Goal: Task Accomplishment & Management: Manage account settings

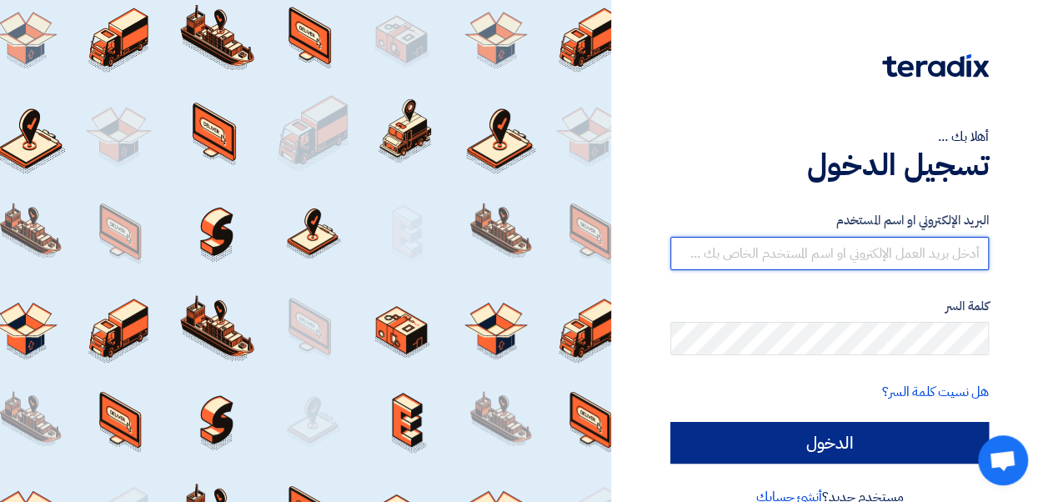
type input "amr.nada@leapeg.com"
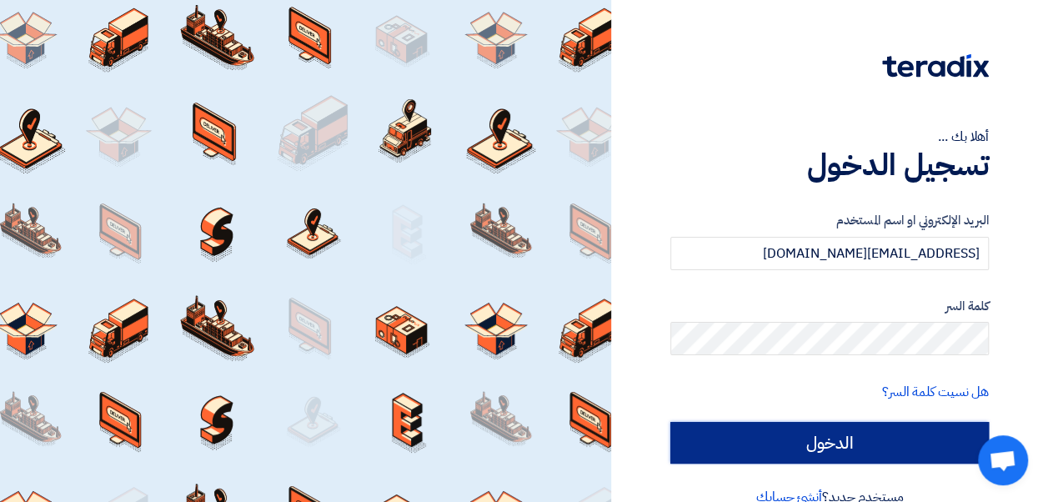
click at [805, 435] on input "الدخول" at bounding box center [829, 443] width 318 height 42
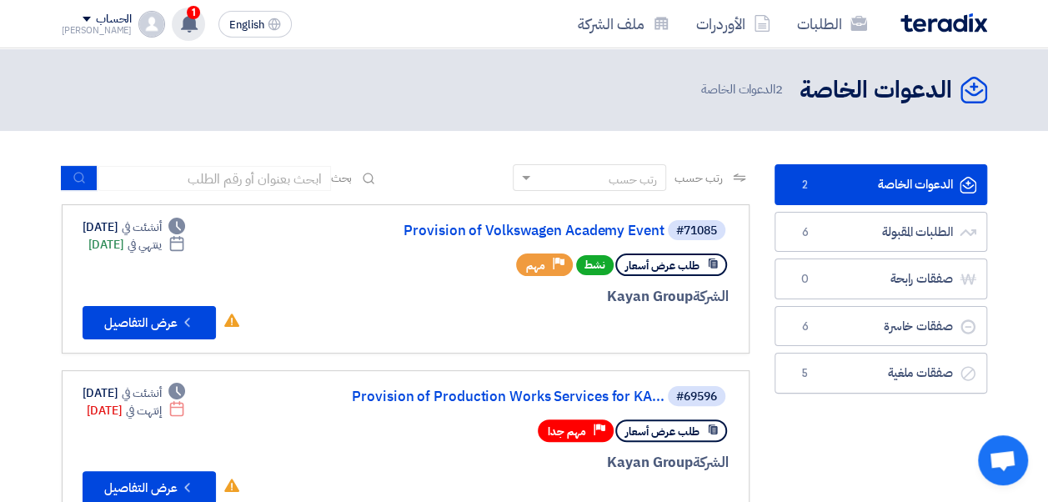
click at [187, 13] on span "1" at bounding box center [193, 12] width 13 height 13
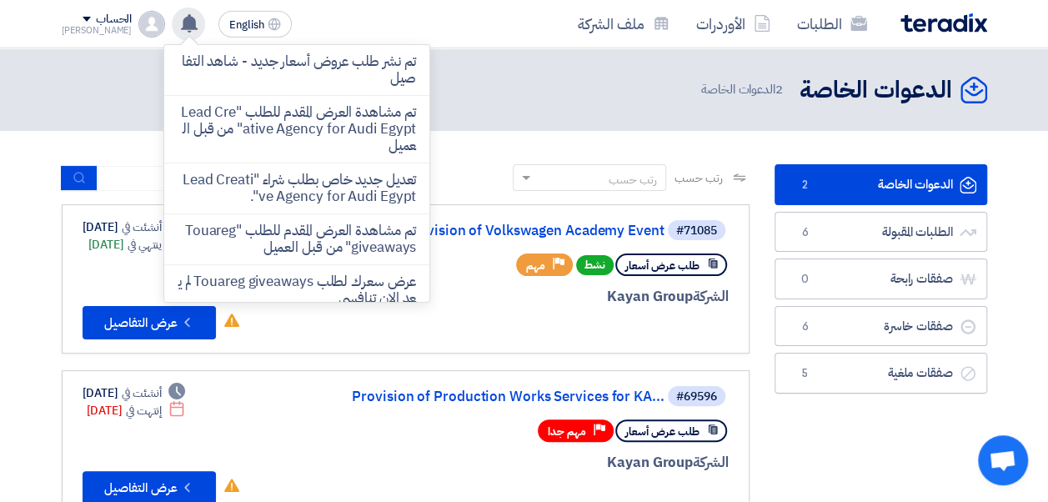
click at [483, 88] on div "الدعوات الخاصة الدعوات الخاصة 2 الدعوات الخاصة" at bounding box center [524, 89] width 925 height 33
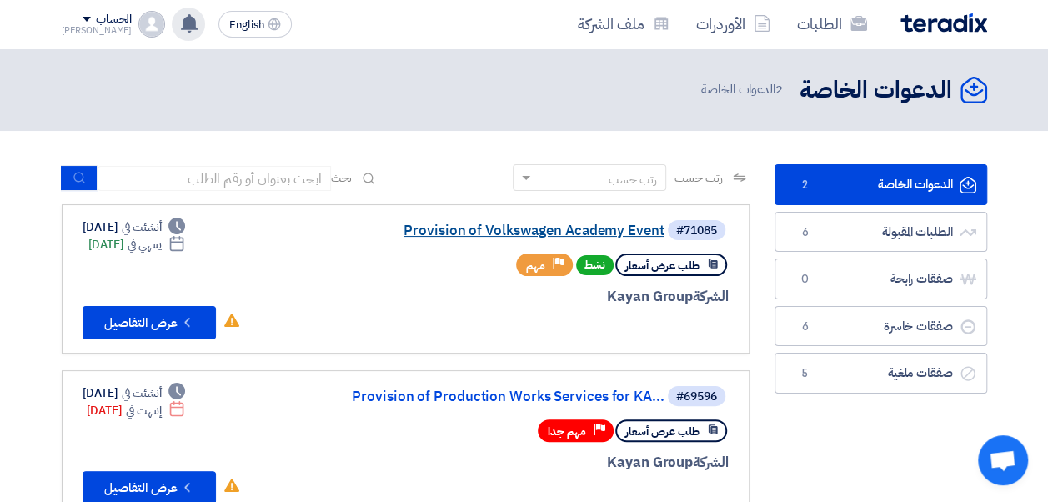
click at [503, 233] on link "Provision of Volkswagen Academy Event" at bounding box center [497, 230] width 333 height 15
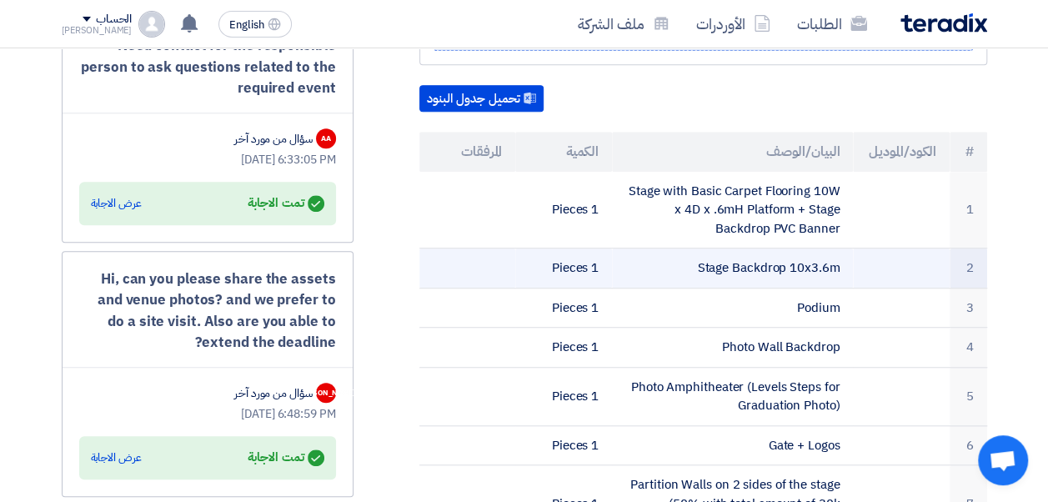
scroll to position [500, 0]
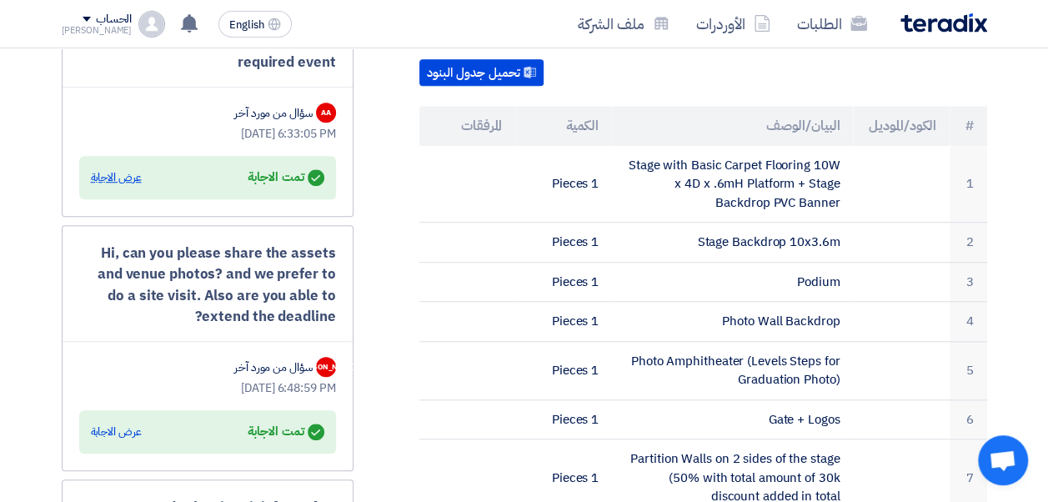
click at [105, 175] on div "عرض الاجابة" at bounding box center [116, 177] width 51 height 17
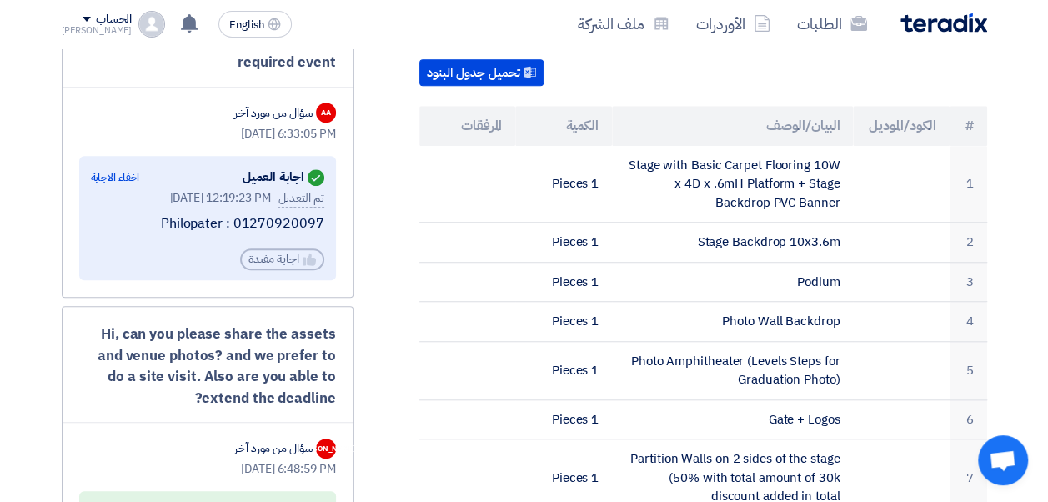
click at [105, 175] on div "اخفاء الاجابة" at bounding box center [115, 177] width 49 height 17
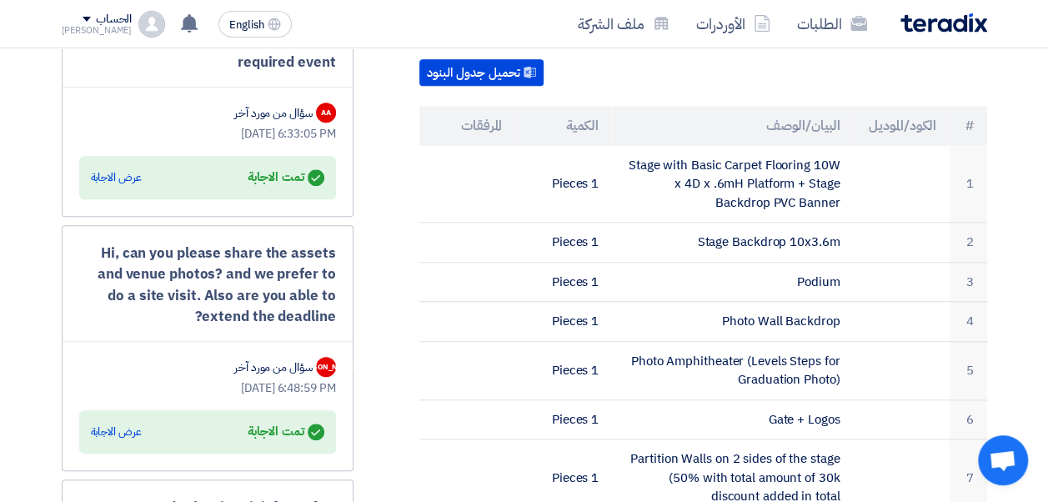
click at [105, 175] on div "عرض الاجابة" at bounding box center [116, 177] width 51 height 17
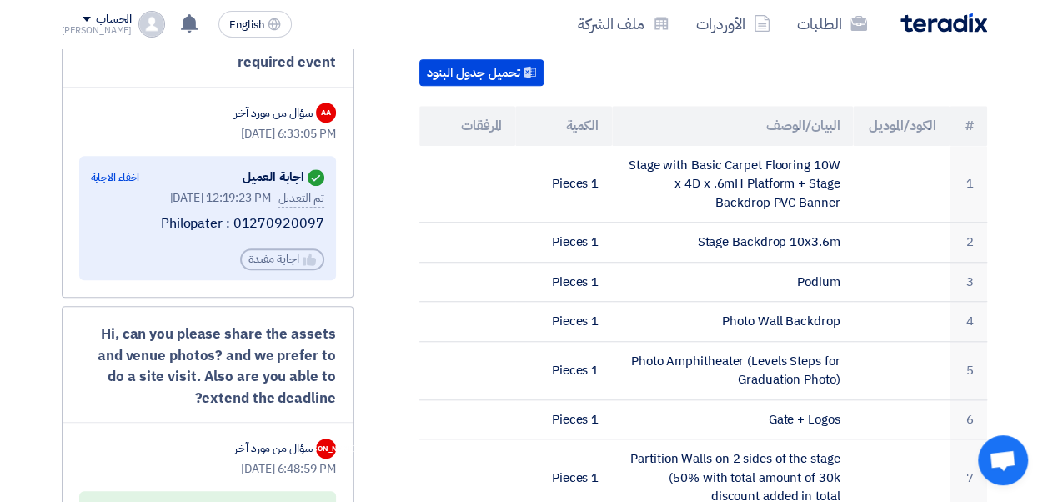
click at [105, 175] on div "اخفاء الاجابة" at bounding box center [115, 177] width 49 height 17
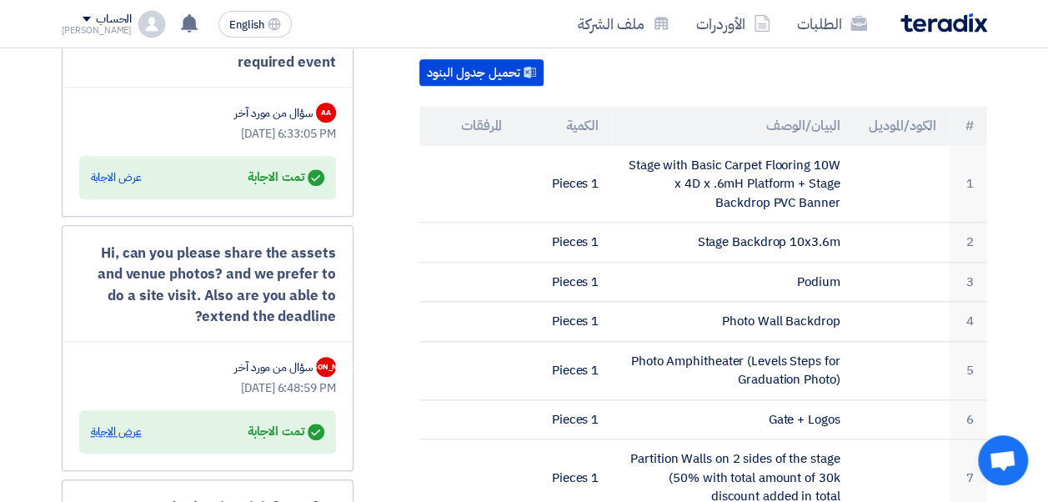
click at [120, 432] on div "عرض الاجابة" at bounding box center [116, 431] width 51 height 17
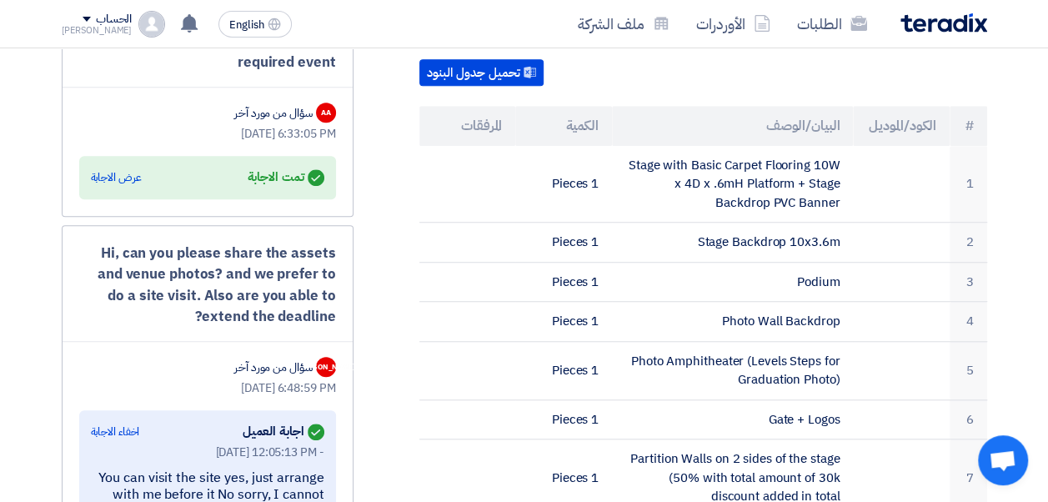
click at [120, 432] on div "اخفاء الاجابة" at bounding box center [115, 431] width 49 height 17
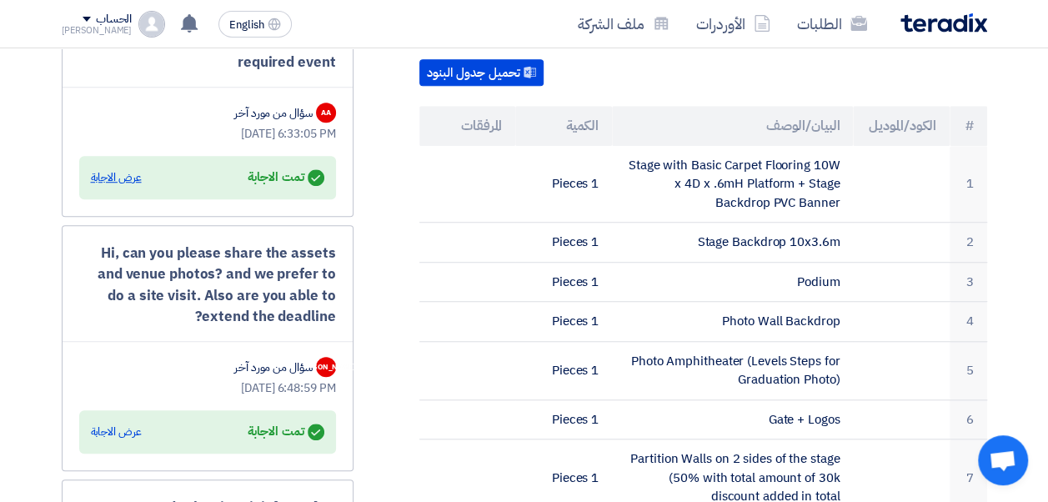
click at [127, 176] on div "عرض الاجابة" at bounding box center [116, 177] width 51 height 17
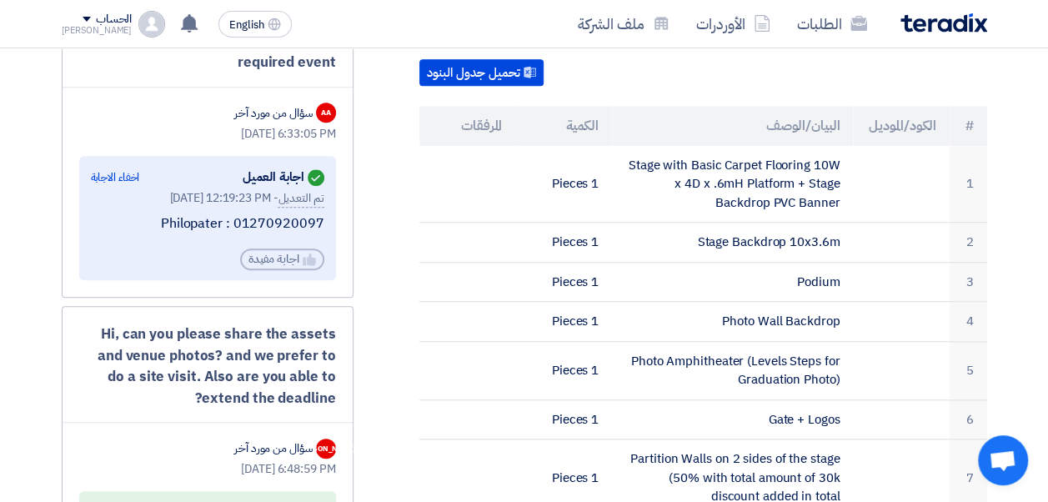
click at [127, 176] on div "اخفاء الاجابة" at bounding box center [115, 177] width 49 height 17
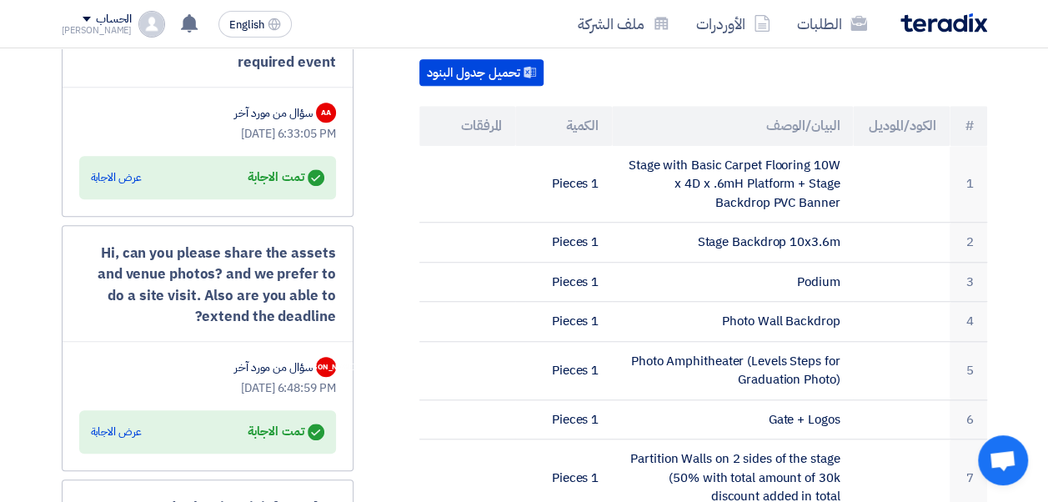
scroll to position [584, 0]
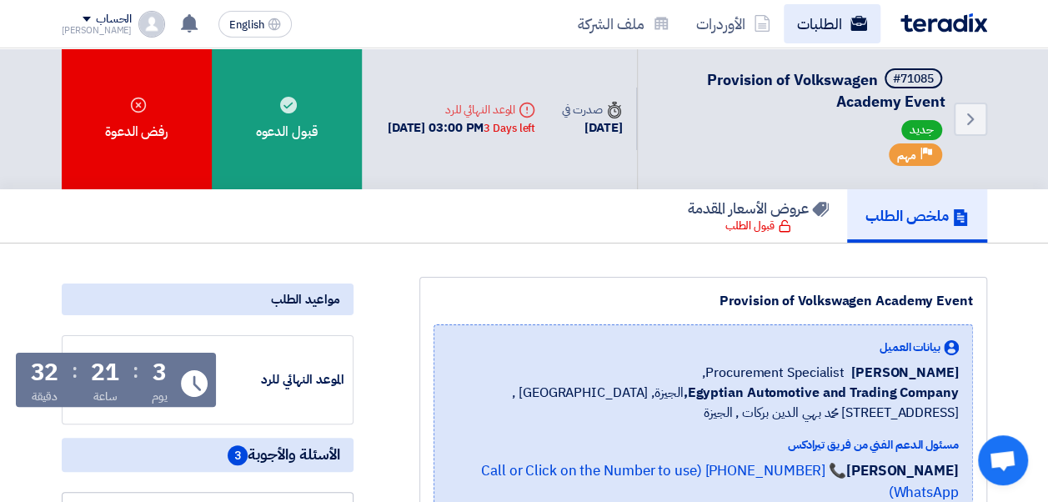
click at [819, 28] on link "الطلبات" at bounding box center [832, 23] width 97 height 39
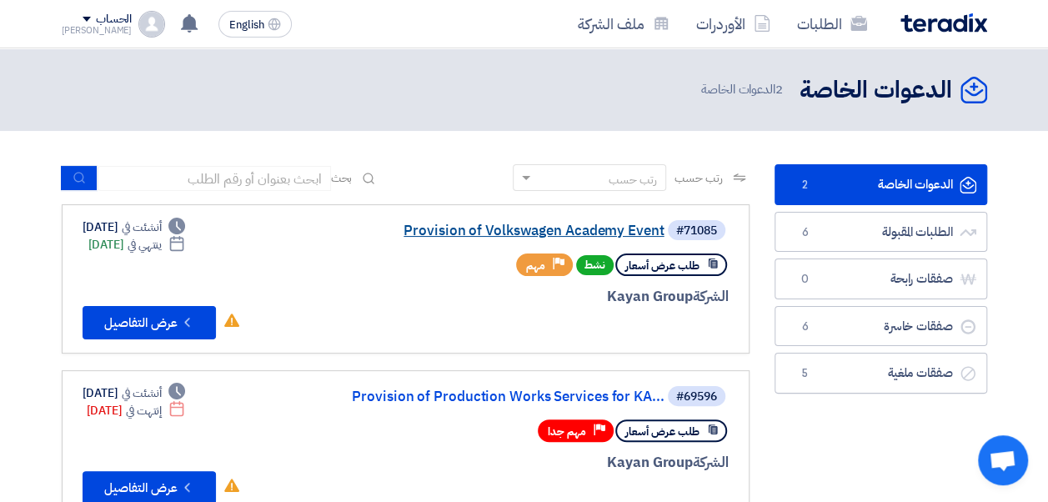
click at [507, 237] on link "Provision of Volkswagen Academy Event" at bounding box center [497, 230] width 333 height 15
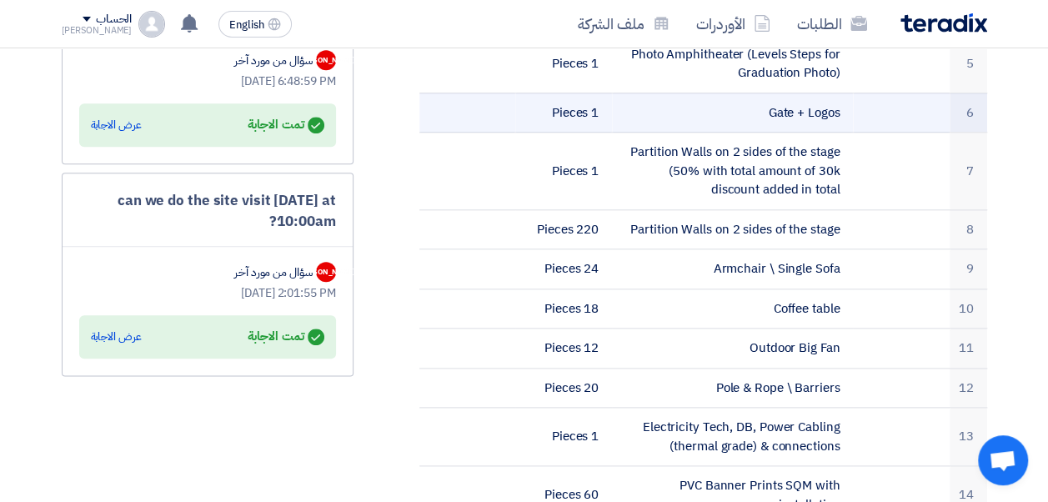
scroll to position [834, 0]
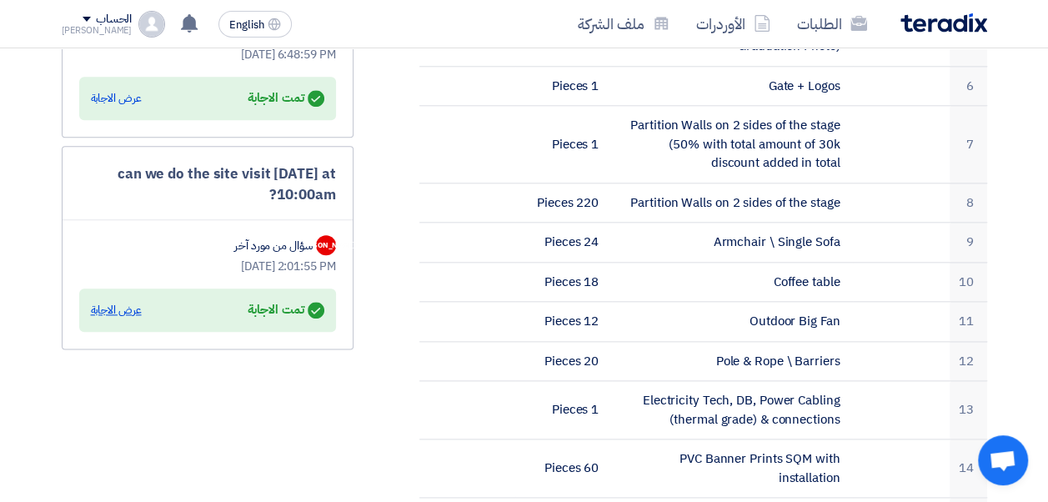
click at [113, 305] on div "عرض الاجابة" at bounding box center [116, 310] width 51 height 17
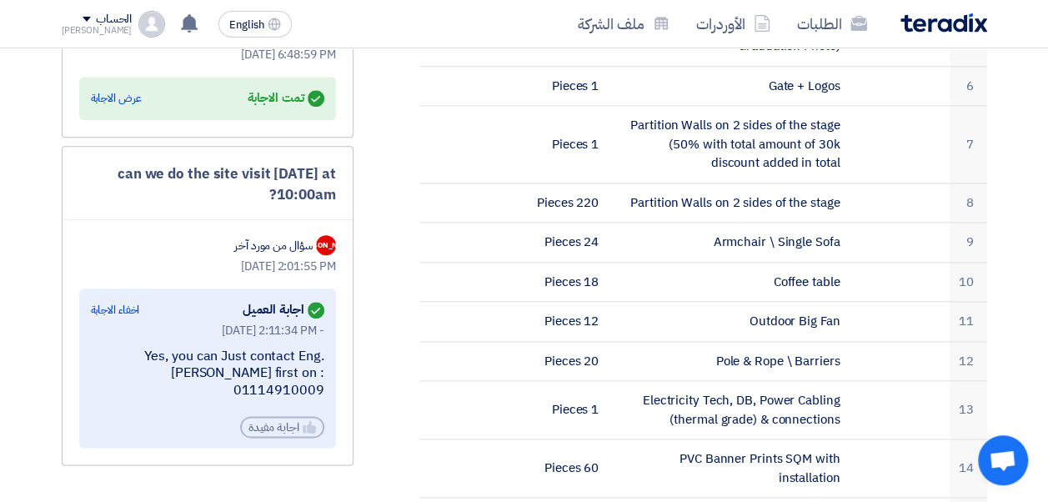
click at [113, 305] on div "اخفاء الاجابة" at bounding box center [115, 310] width 49 height 17
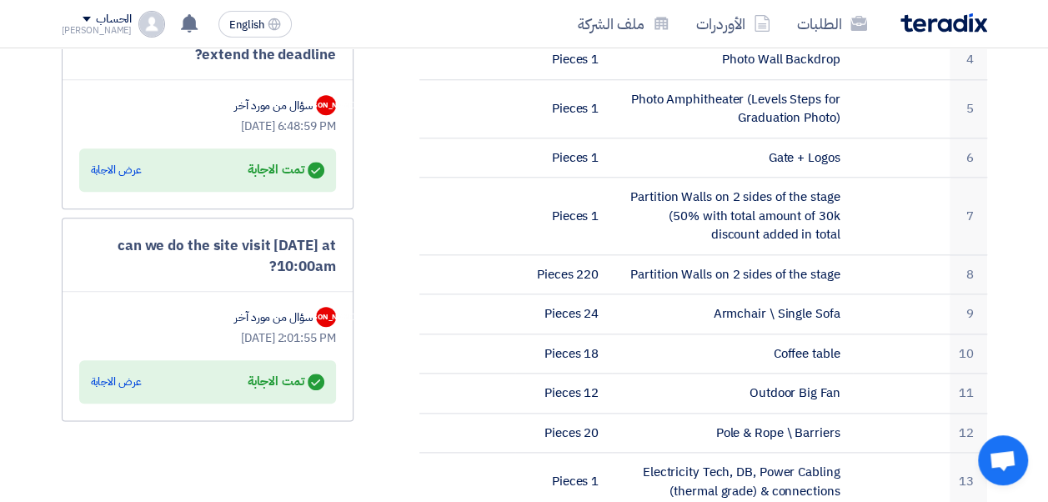
scroll to position [667, 0]
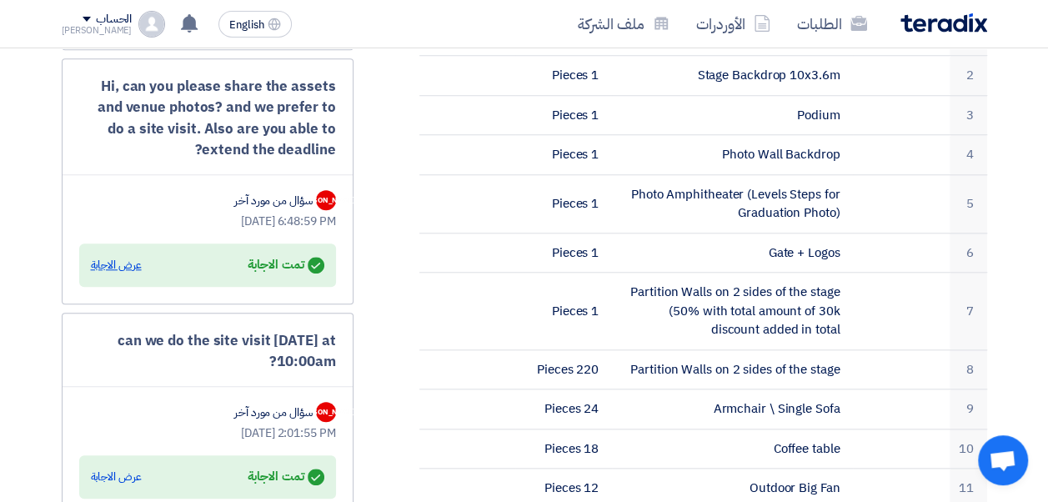
click at [129, 257] on div "عرض الاجابة" at bounding box center [116, 265] width 51 height 17
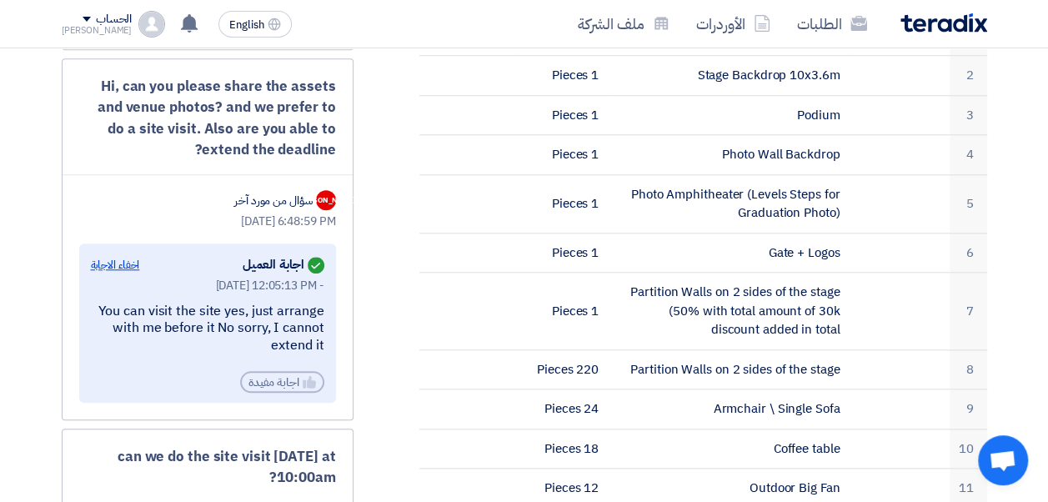
click at [129, 259] on div "اخفاء الاجابة" at bounding box center [115, 265] width 49 height 17
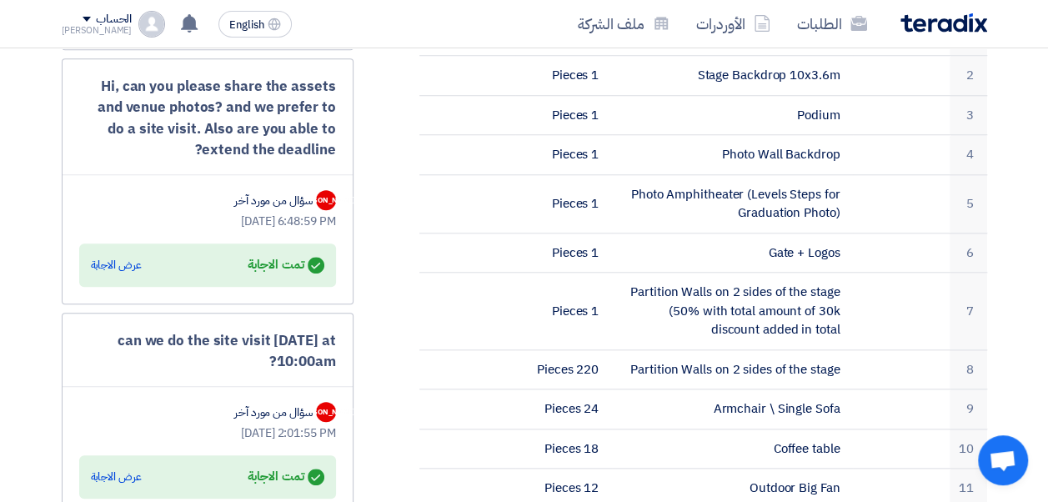
click at [129, 259] on div "عرض الاجابة" at bounding box center [116, 265] width 51 height 17
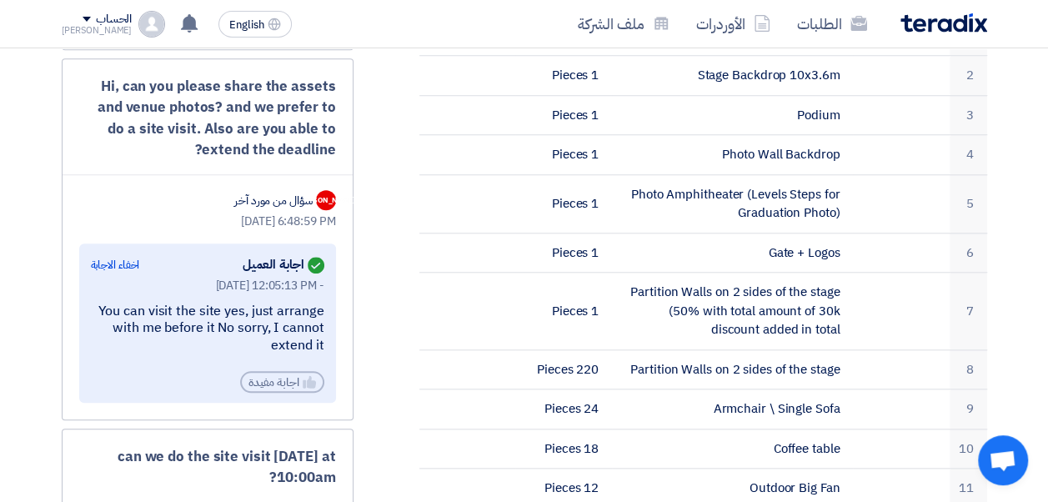
click at [129, 259] on div "اخفاء الاجابة" at bounding box center [115, 265] width 49 height 17
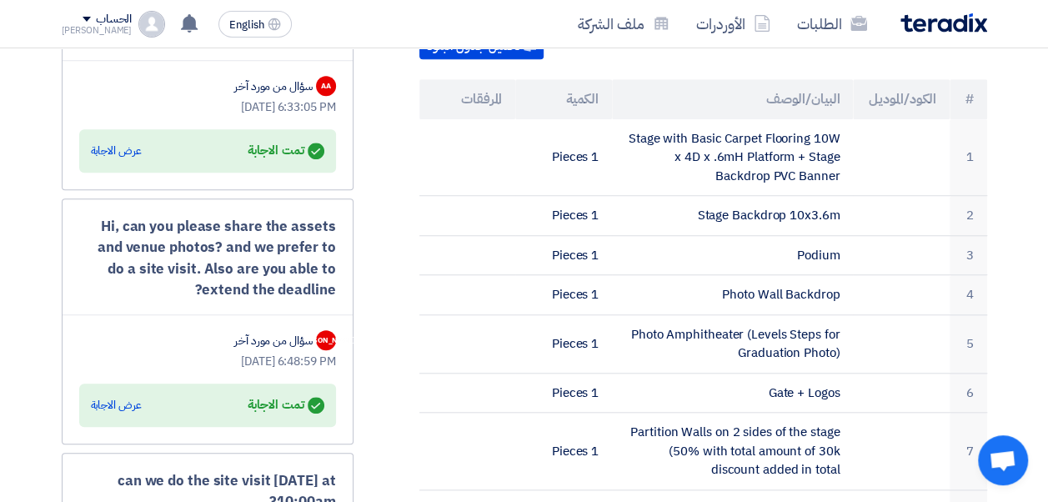
scroll to position [500, 0]
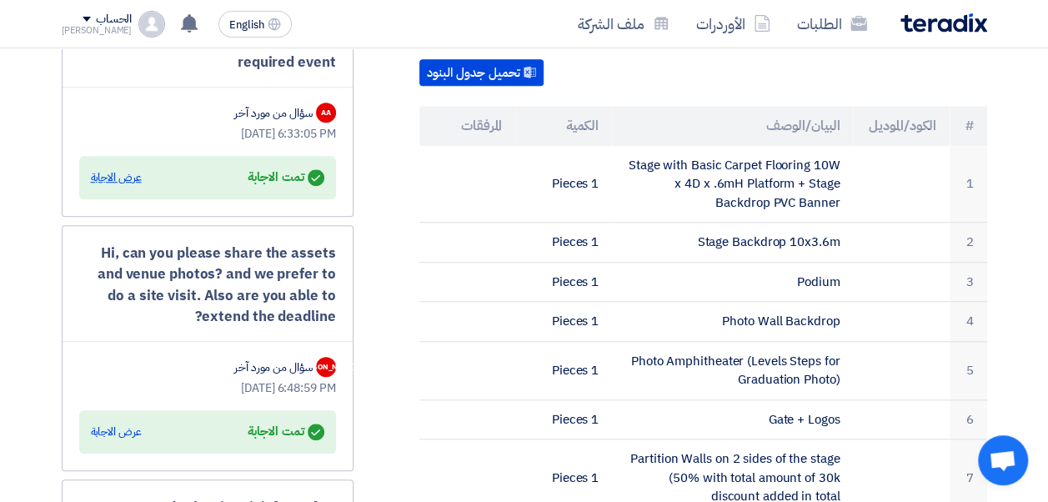
click at [133, 173] on div "عرض الاجابة" at bounding box center [116, 177] width 51 height 17
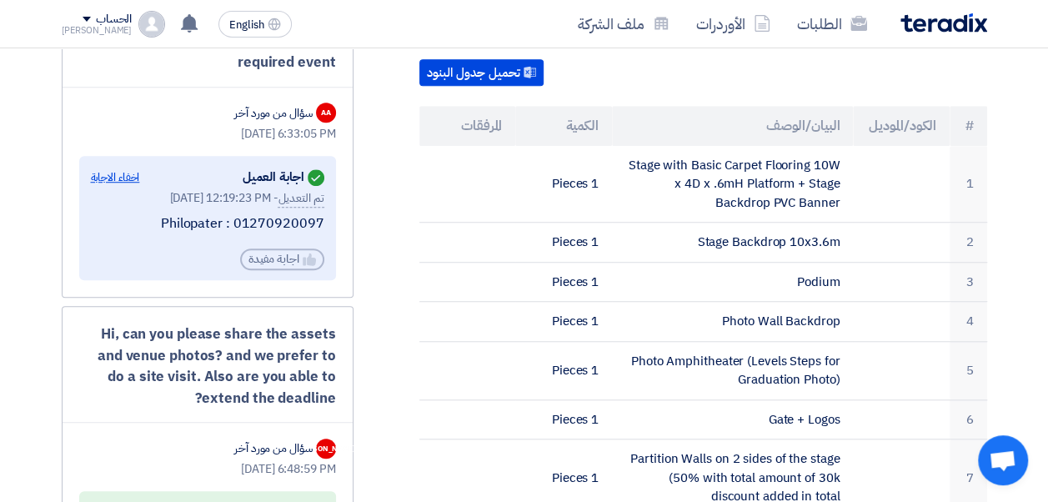
click at [133, 173] on div "اخفاء الاجابة" at bounding box center [115, 177] width 49 height 17
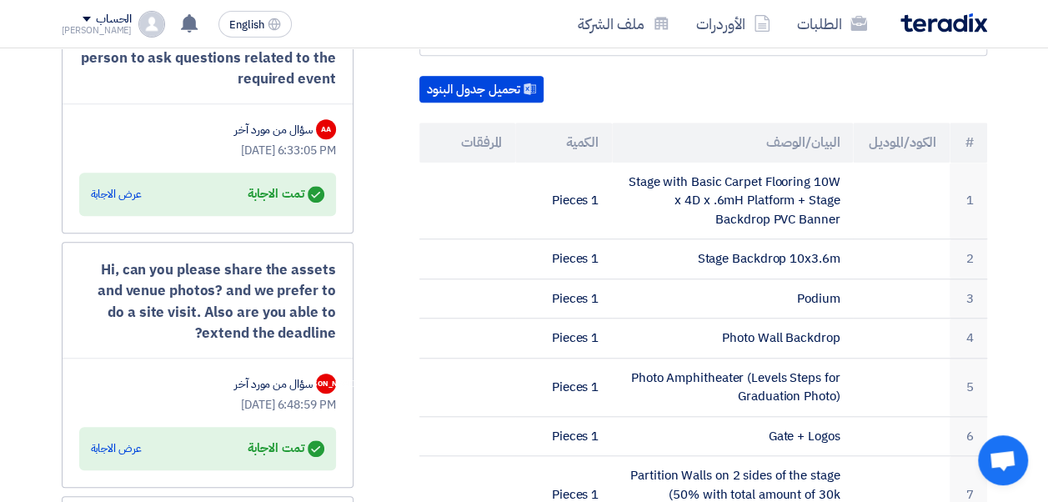
scroll to position [584, 0]
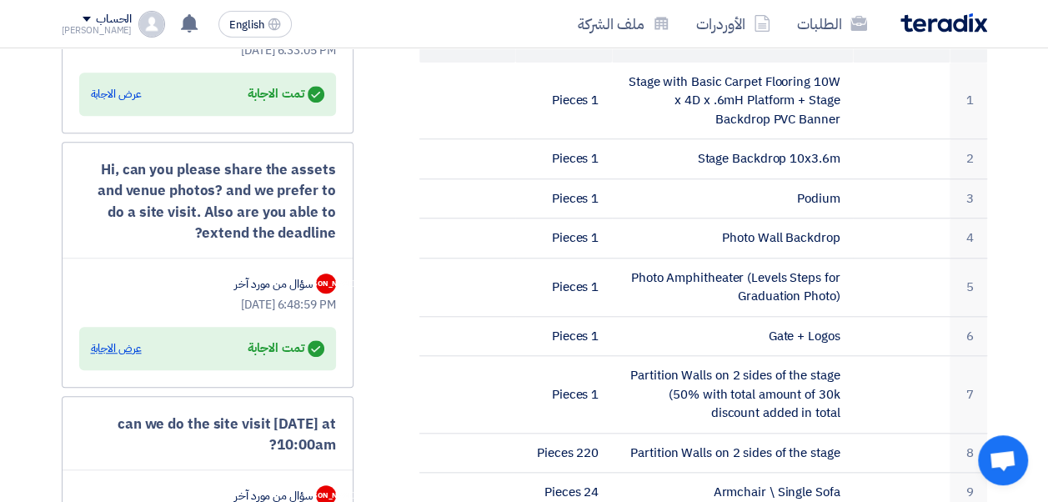
click at [126, 345] on div "عرض الاجابة" at bounding box center [116, 348] width 51 height 17
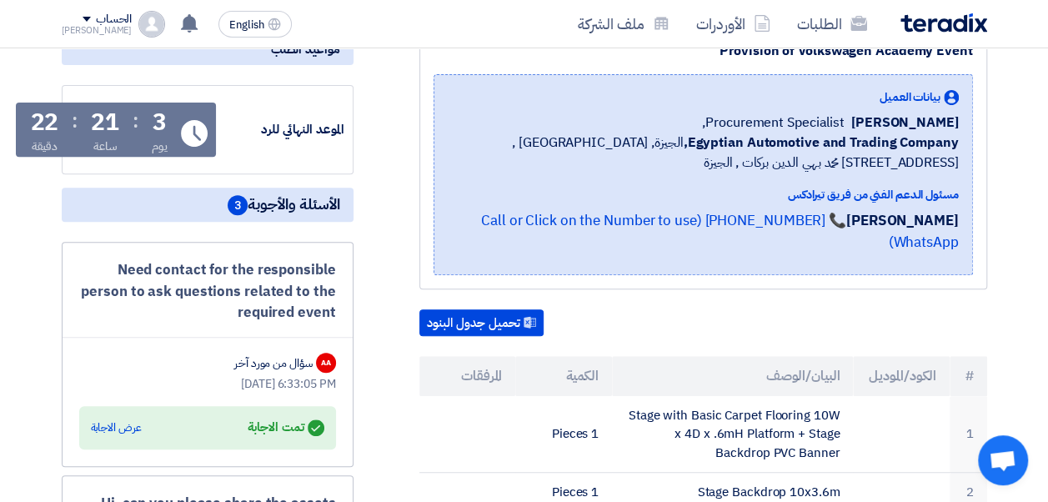
scroll to position [417, 0]
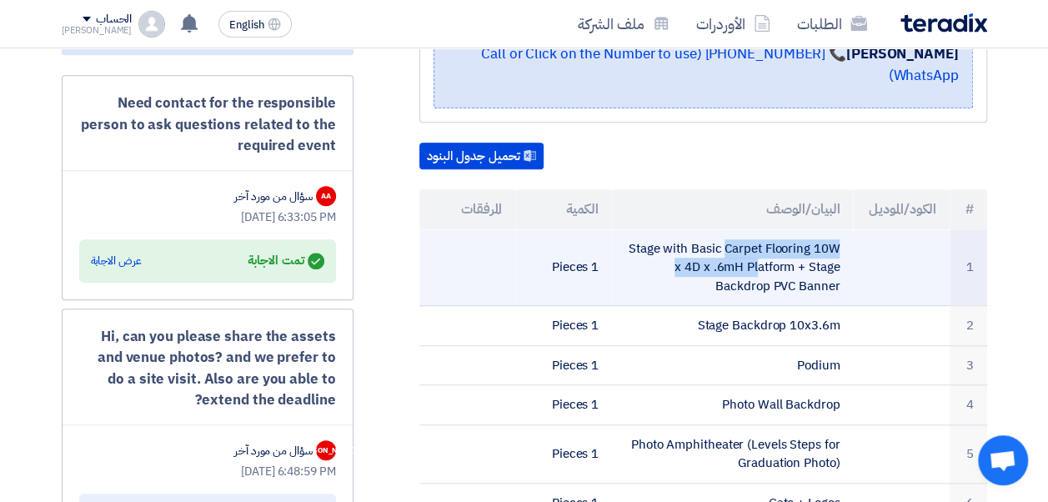
drag, startPoint x: 631, startPoint y: 222, endPoint x: 820, endPoint y: 212, distance: 189.5
click at [820, 229] on td "Stage with Basic Carpet Flooring 10W x 4D x .6mH Platform + Stage Backdrop PVC …" at bounding box center [732, 267] width 241 height 77
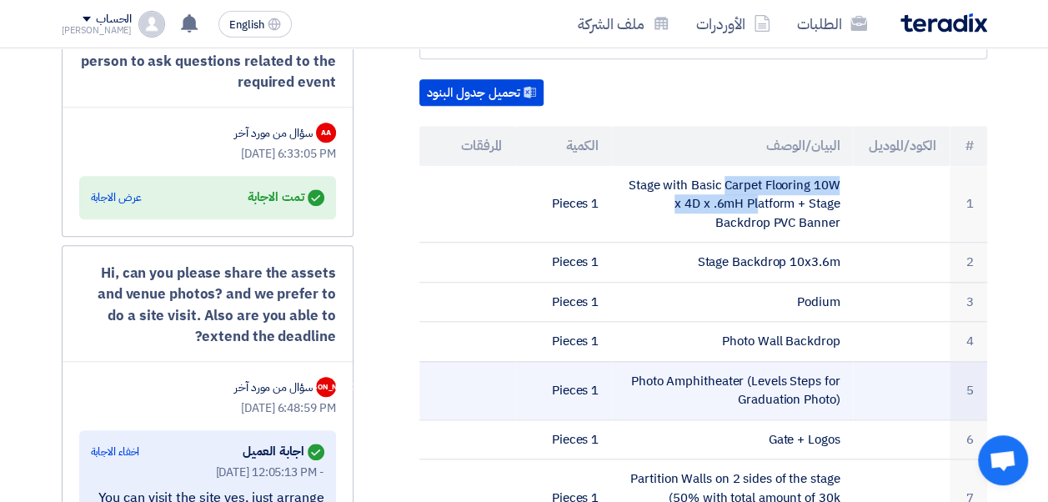
scroll to position [667, 0]
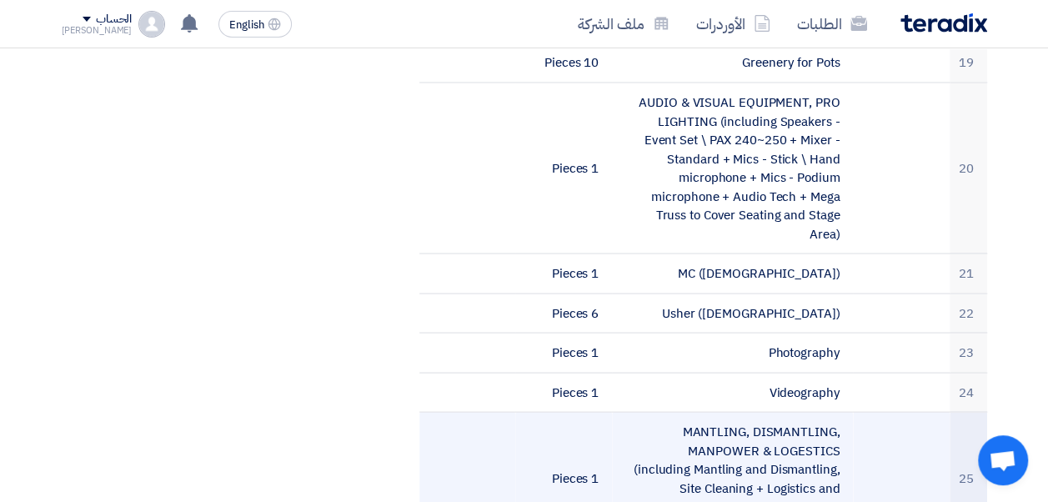
scroll to position [1495, 0]
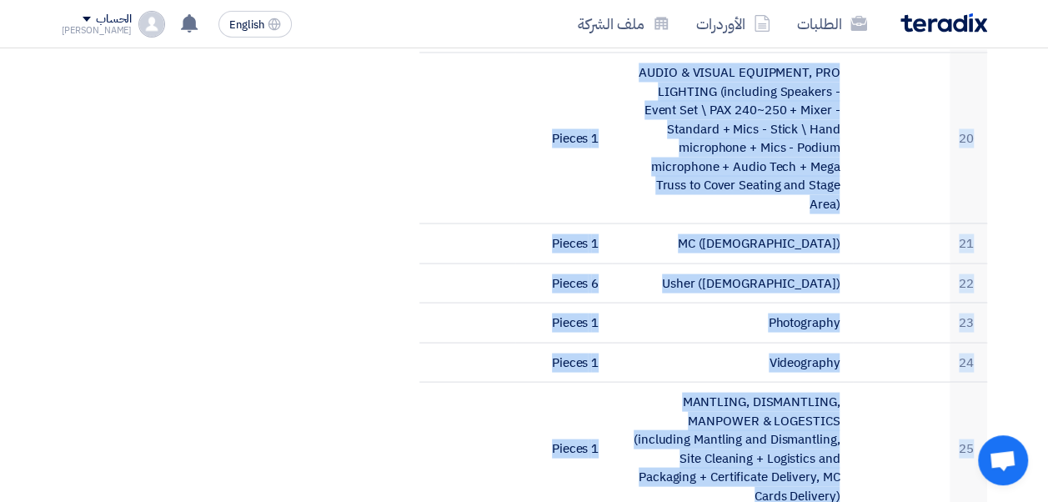
drag, startPoint x: 839, startPoint y: 135, endPoint x: 707, endPoint y: 483, distance: 371.7
copy div "Stage with Basic Carpet Flooring 10W x 4D x .6mH Platform + Stage Backdrop PVC …"
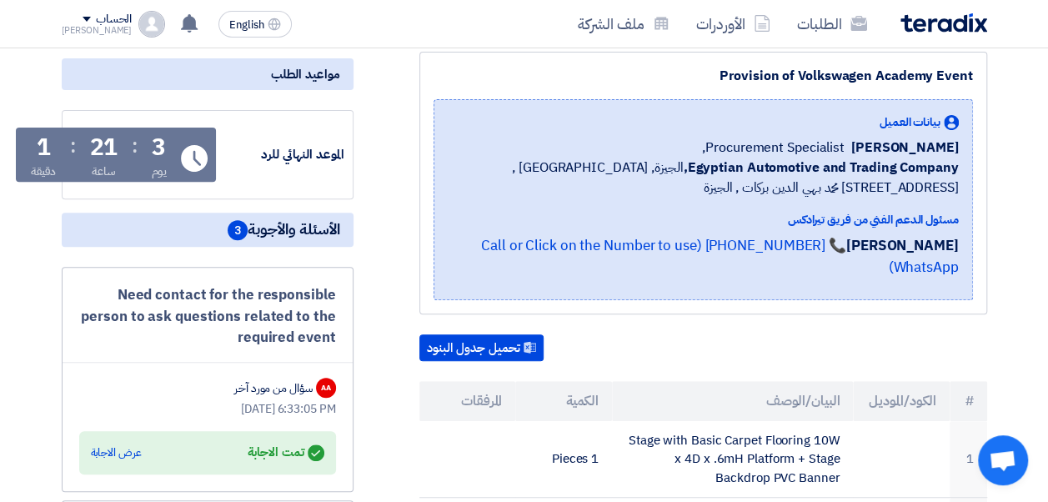
scroll to position [167, 0]
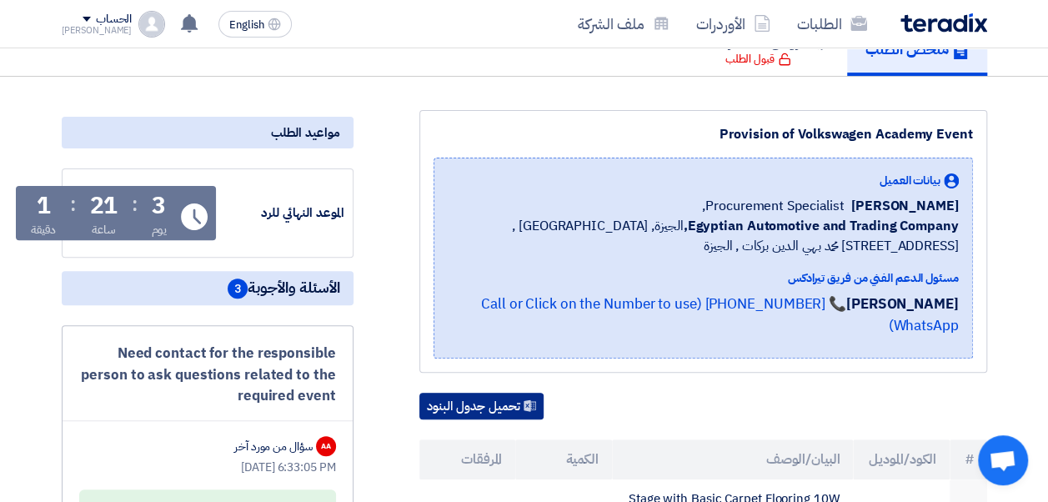
click at [513, 393] on button "تحميل جدول البنود" at bounding box center [481, 406] width 124 height 27
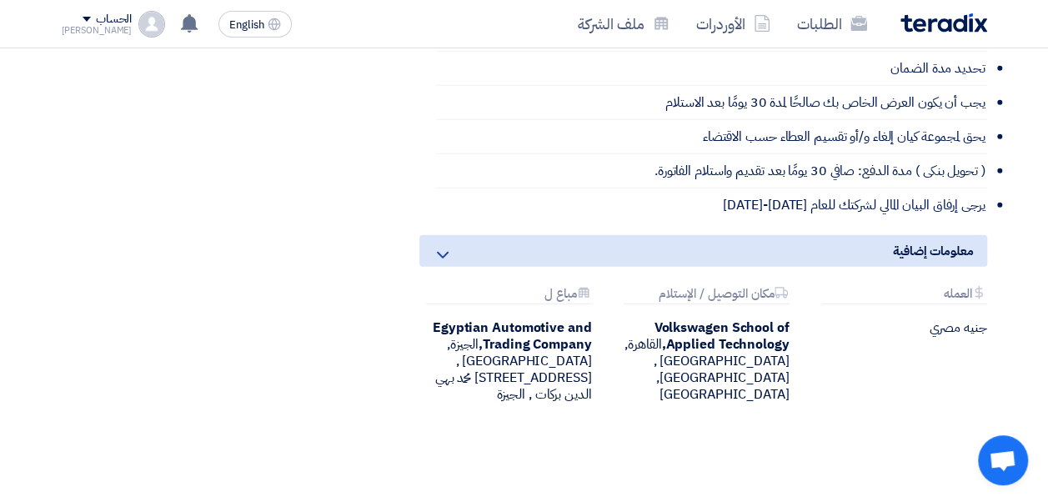
scroll to position [2139, 0]
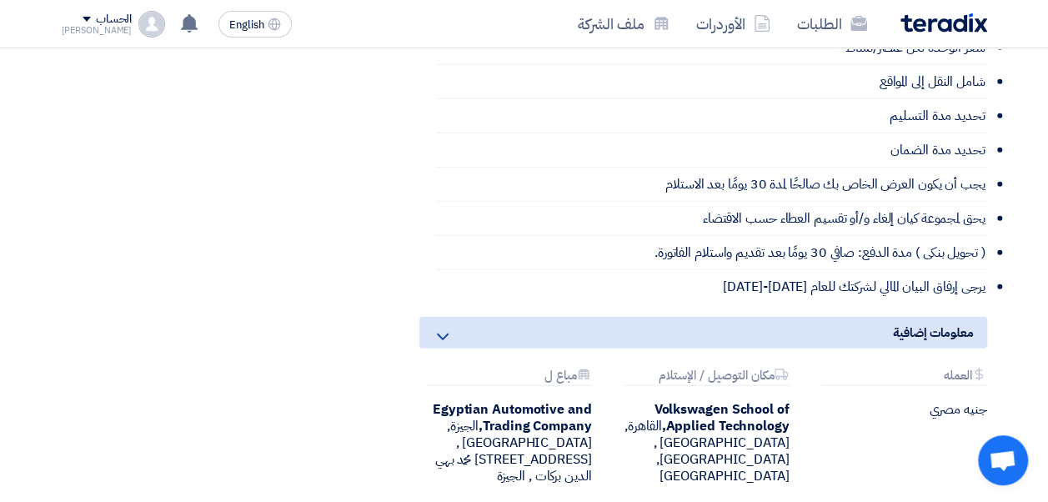
click at [448, 327] on icon at bounding box center [443, 337] width 20 height 20
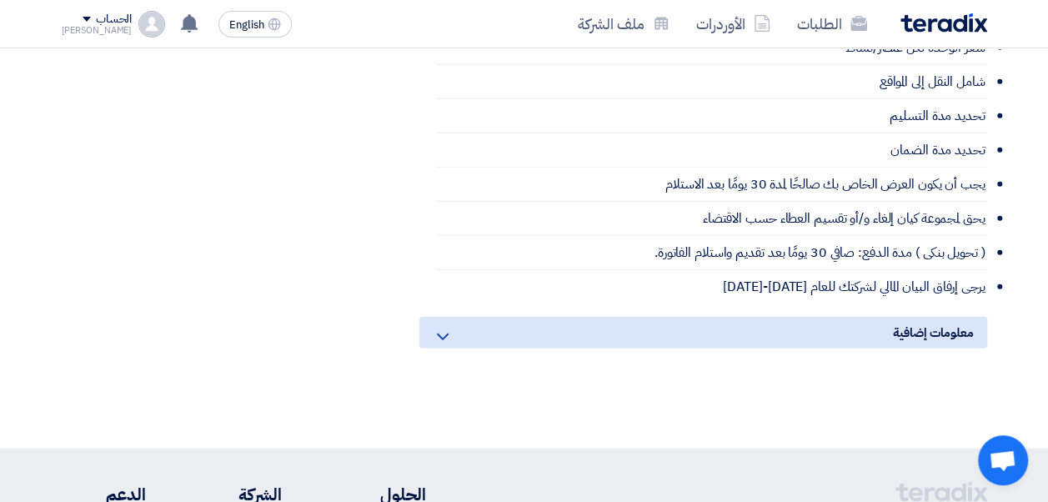
click at [448, 327] on icon at bounding box center [443, 337] width 20 height 20
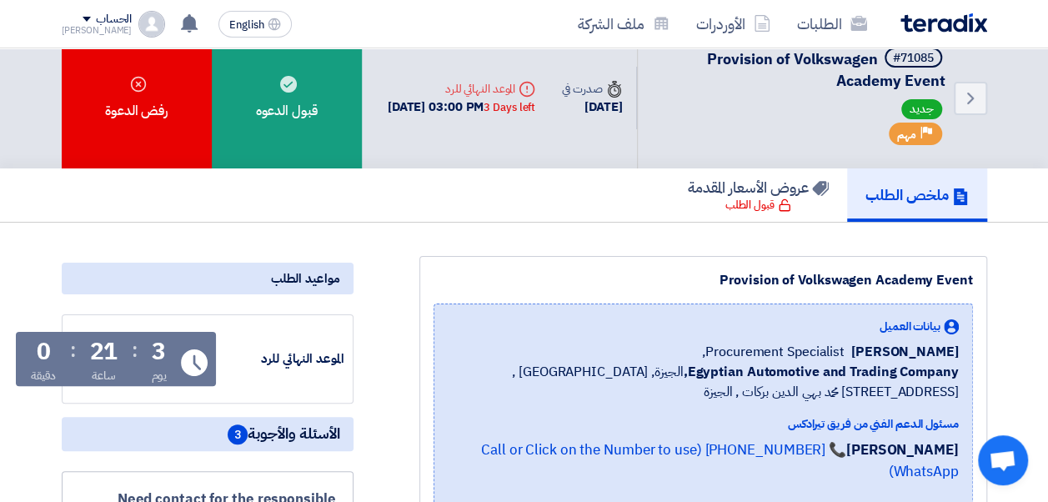
scroll to position [0, 0]
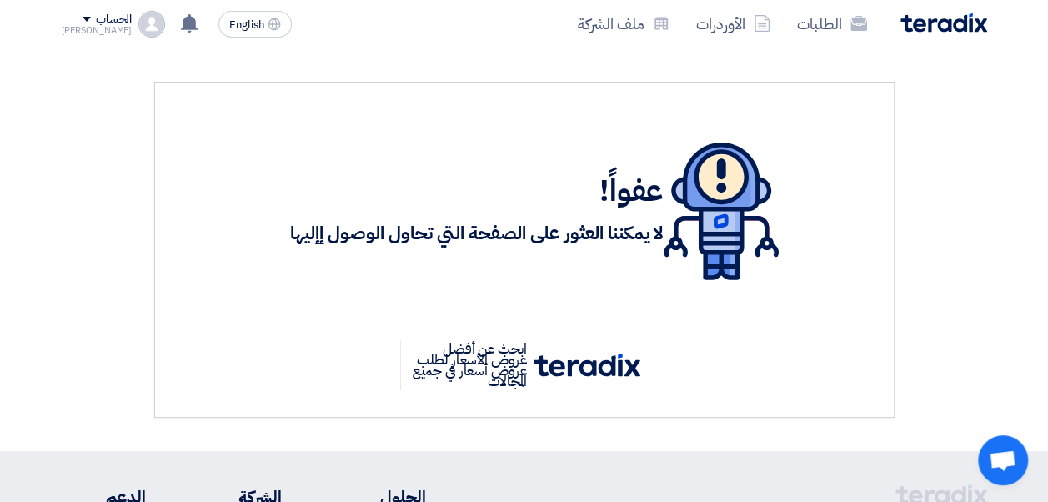
click at [83, 18] on span at bounding box center [87, 19] width 8 height 5
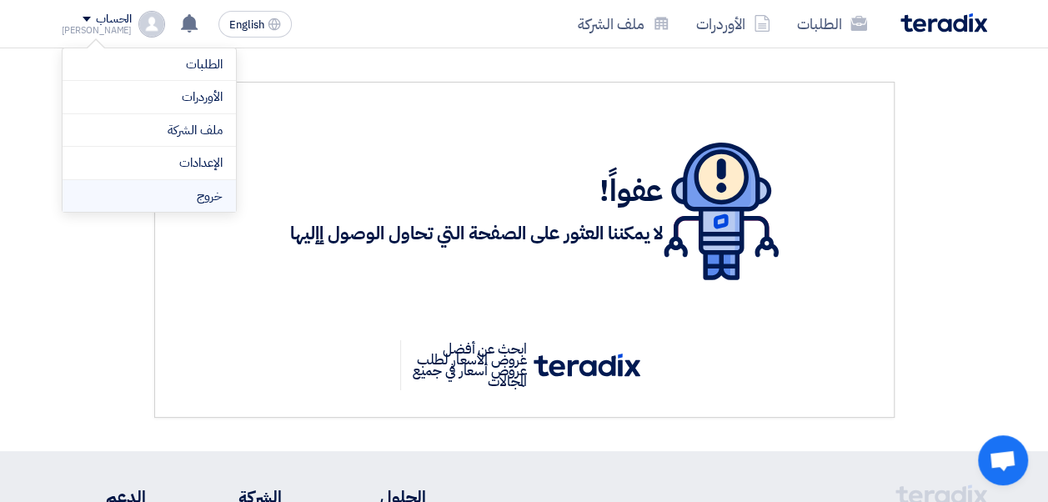
click at [207, 193] on li "خروج" at bounding box center [149, 196] width 173 height 33
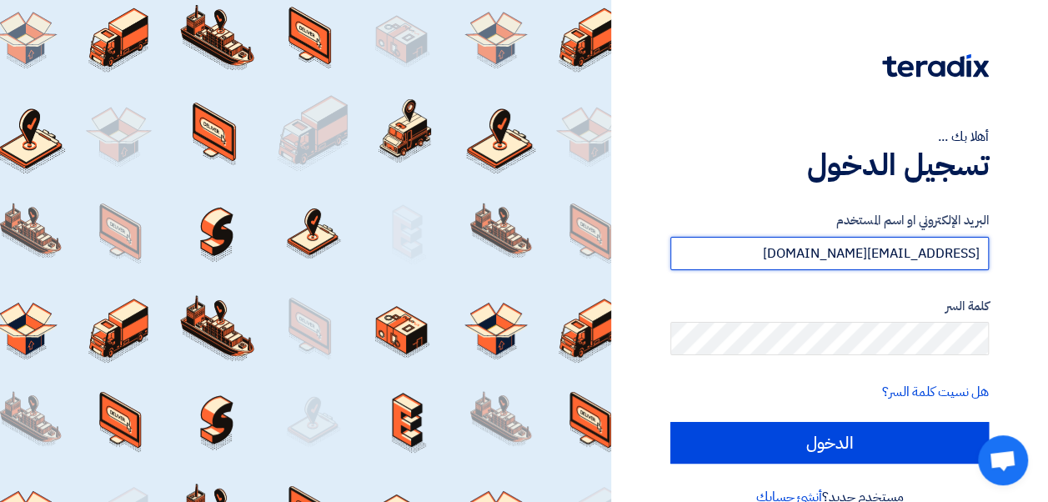
click at [759, 250] on input "[EMAIL_ADDRESS][DOMAIN_NAME]" at bounding box center [829, 253] width 318 height 33
type input "[PERSON_NAME][EMAIL_ADDRESS][PERSON_NAME][DOMAIN_NAME]"
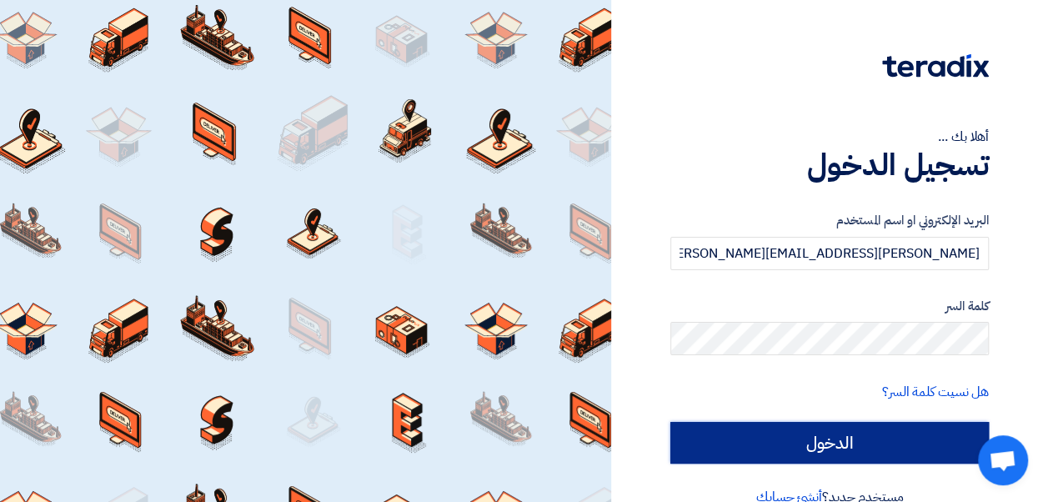
click at [787, 439] on input "الدخول" at bounding box center [829, 443] width 318 height 42
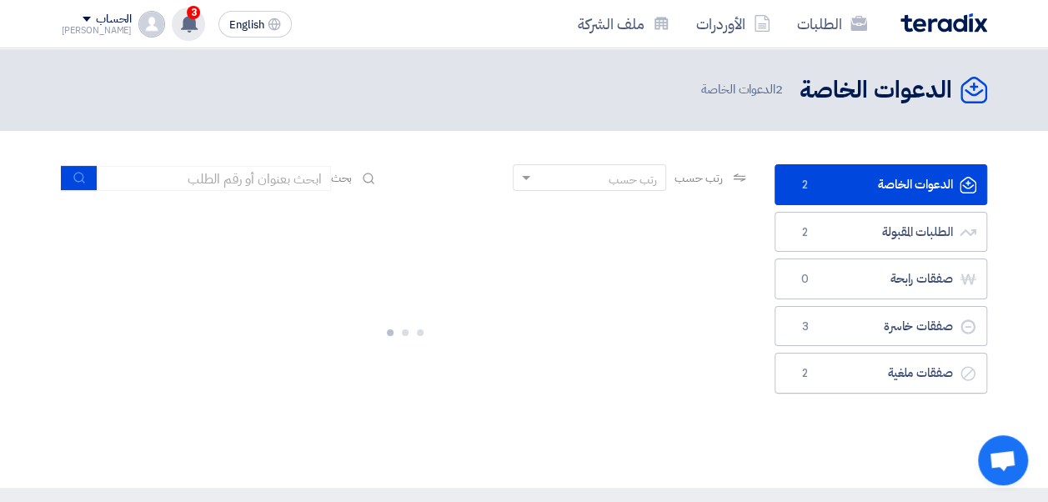
click at [180, 24] on icon at bounding box center [189, 23] width 18 height 18
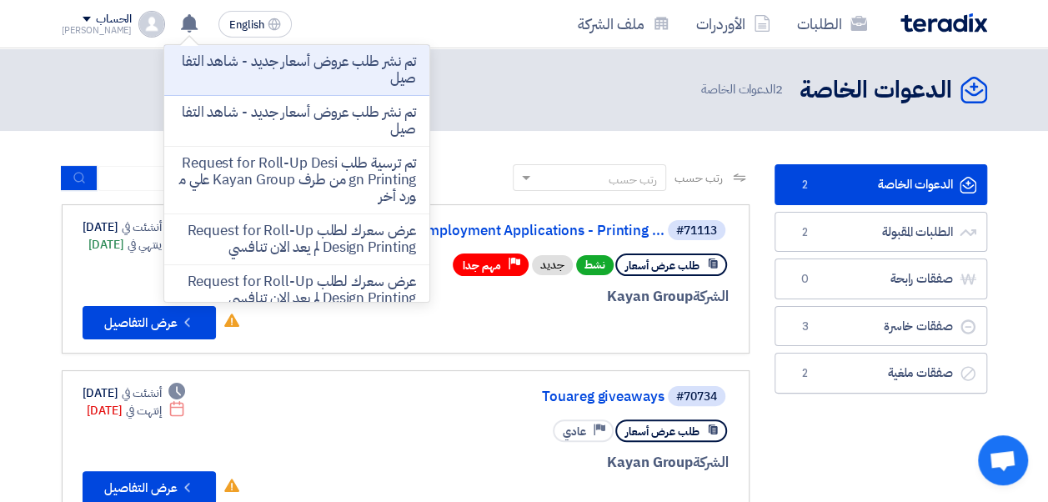
click at [466, 36] on div "الطلبات الأوردرات ملف الشركة" at bounding box center [709, 23] width 555 height 39
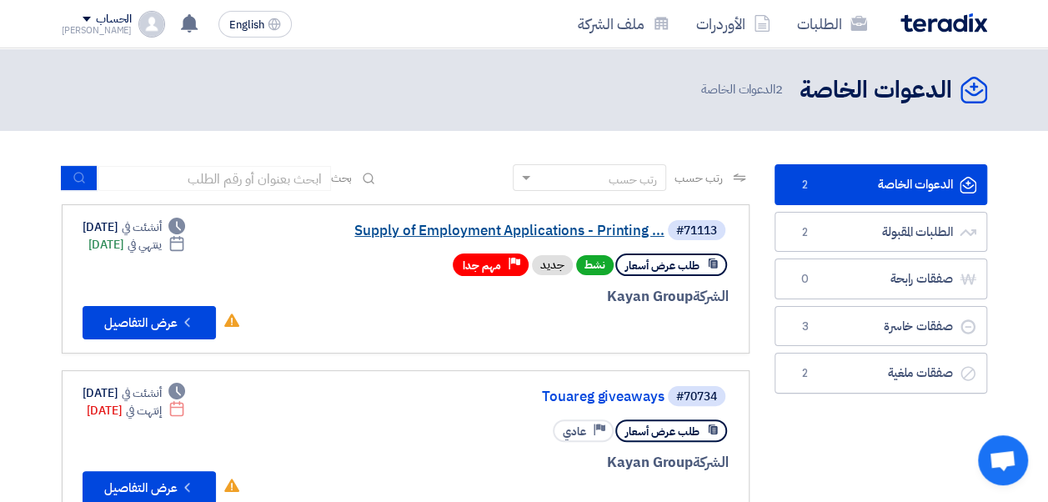
click at [415, 227] on link "Supply of Employment Applications - Printing ..." at bounding box center [497, 230] width 333 height 15
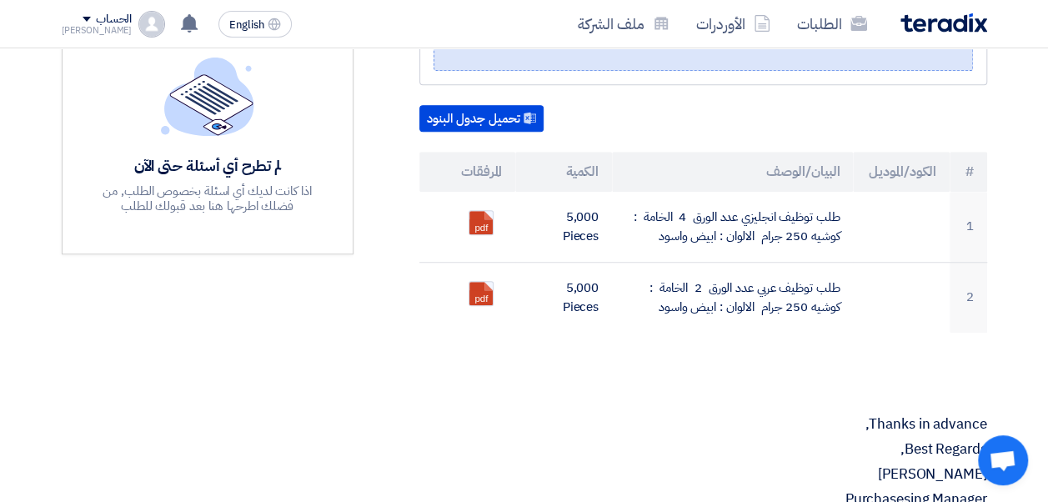
scroll to position [500, 0]
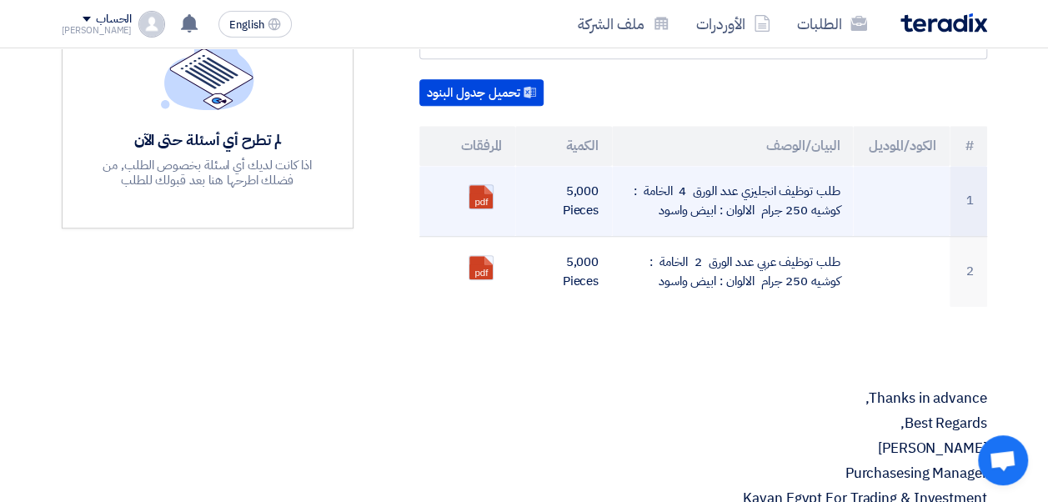
click at [483, 185] on link at bounding box center [535, 235] width 133 height 100
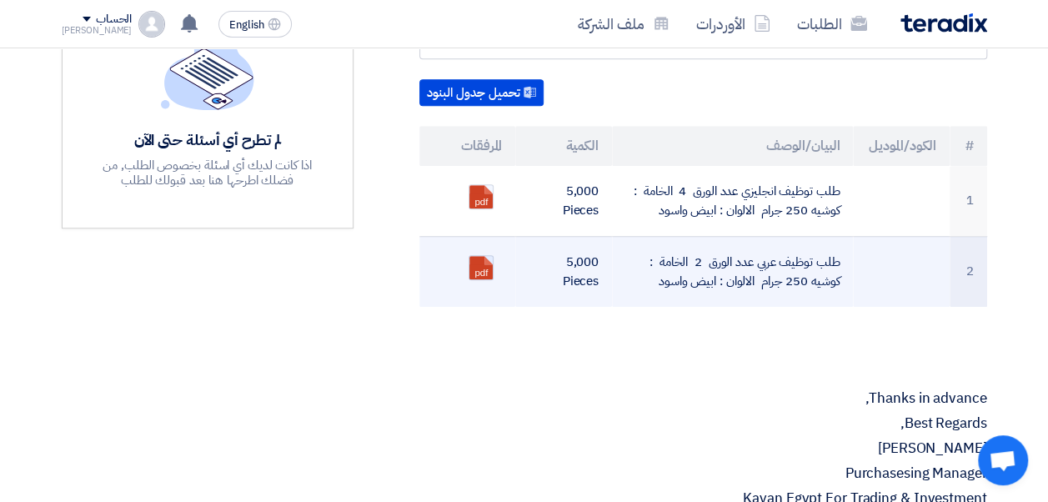
click at [483, 256] on link at bounding box center [535, 306] width 133 height 100
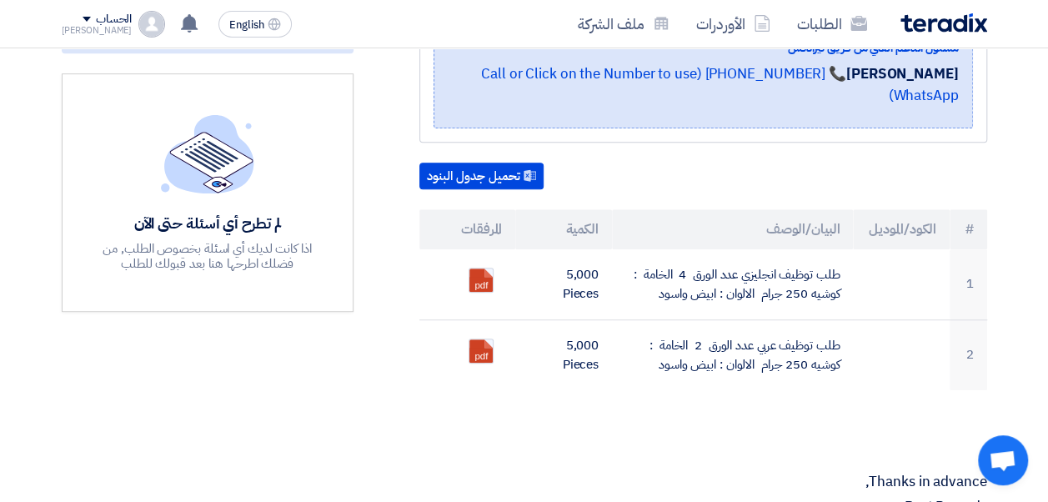
scroll to position [0, 0]
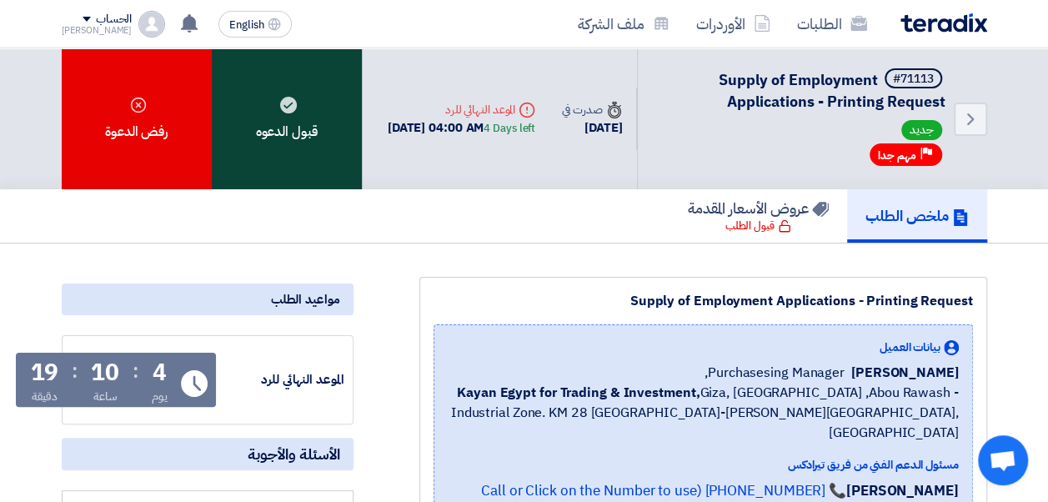
click at [326, 110] on div "قبول الدعوه" at bounding box center [287, 118] width 150 height 141
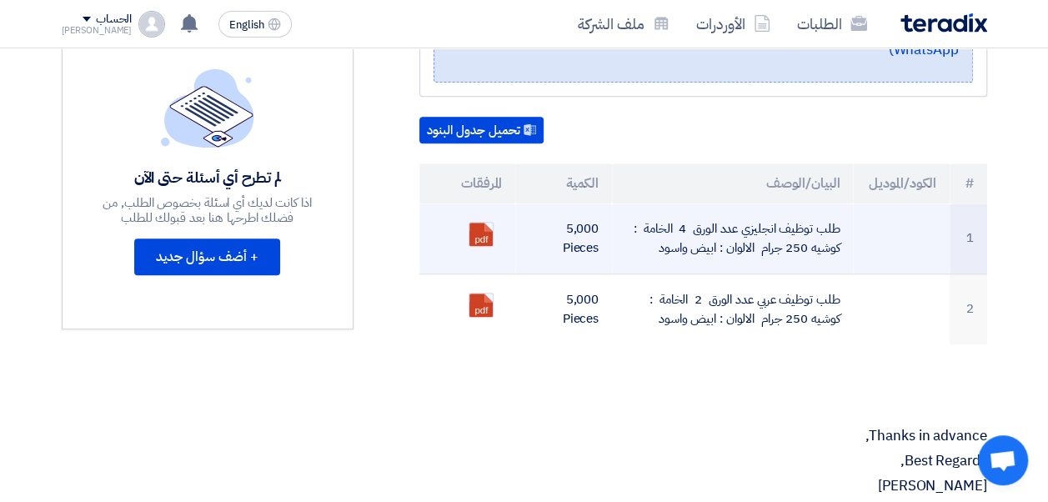
scroll to position [500, 0]
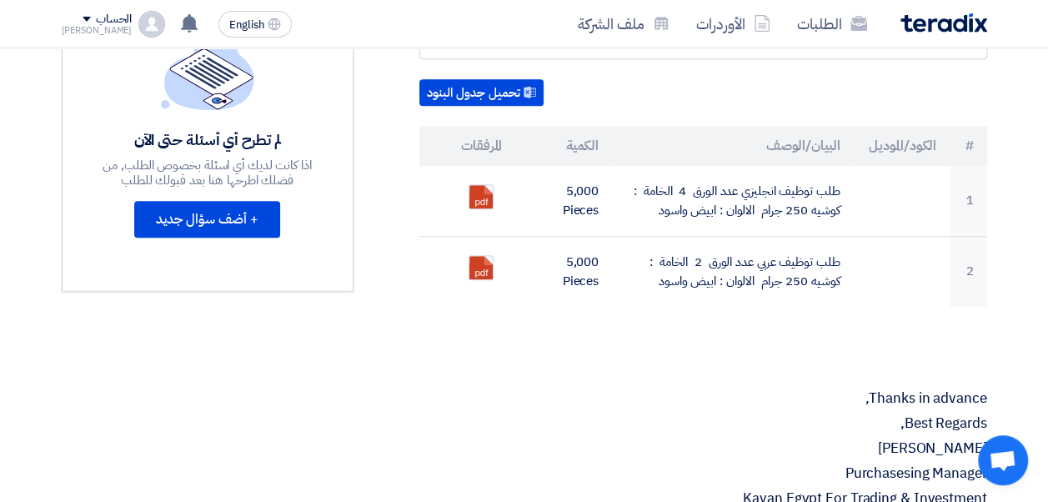
click at [655, 340] on p at bounding box center [703, 348] width 568 height 17
click at [627, 415] on p "Best Regards," at bounding box center [703, 423] width 568 height 17
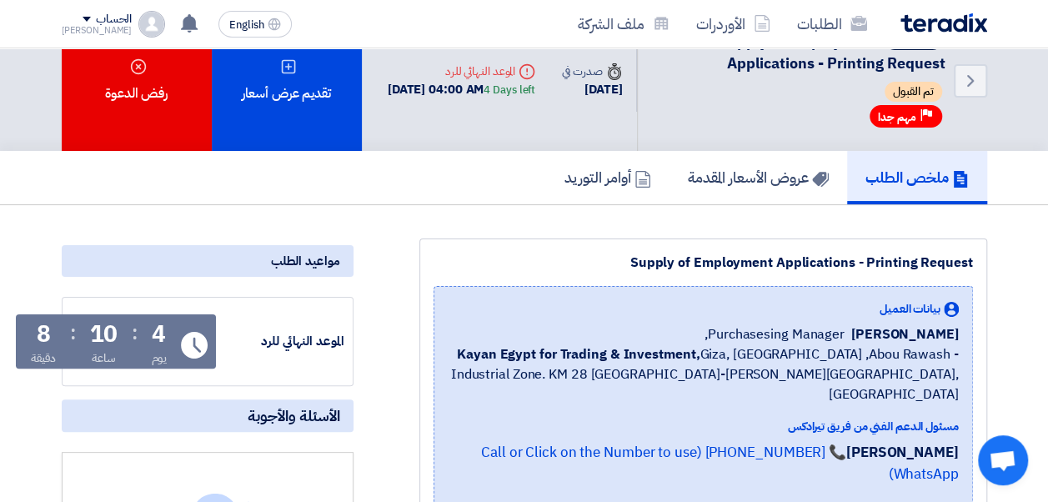
scroll to position [0, 0]
